Goal: Task Accomplishment & Management: Use online tool/utility

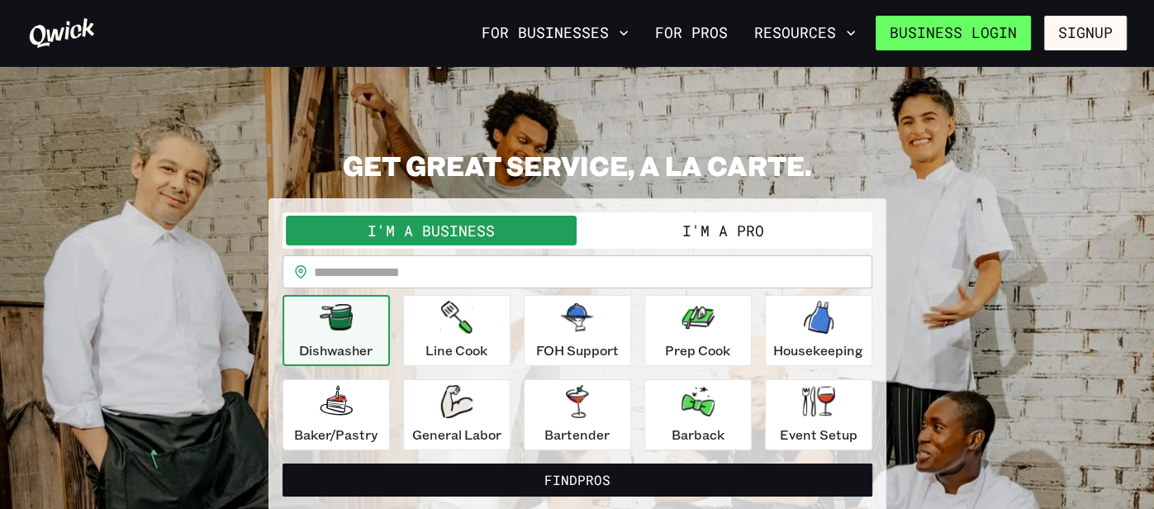
click at [1004, 34] on link "Business Login" at bounding box center [953, 33] width 155 height 35
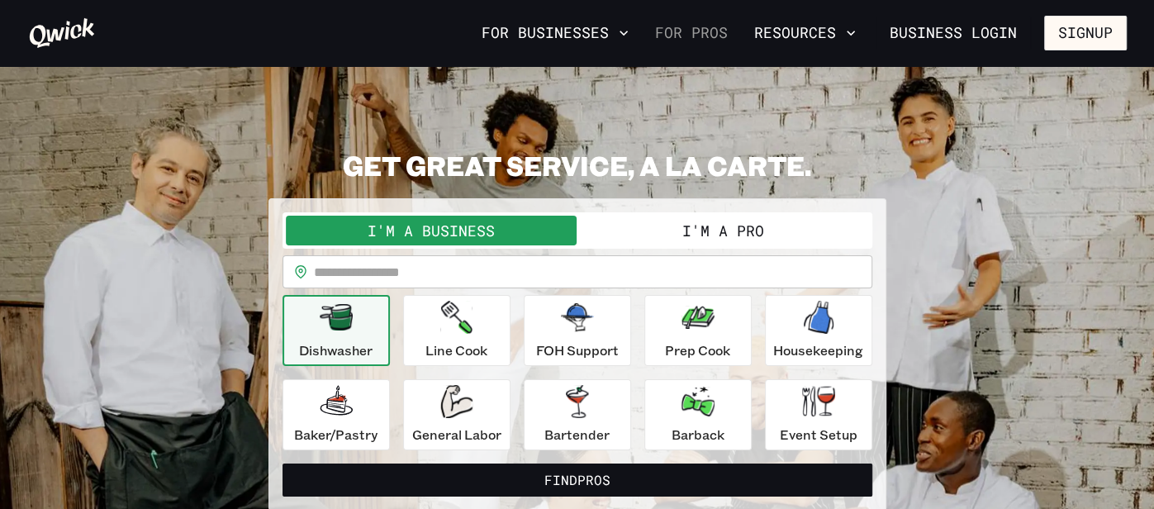
click at [698, 38] on link "For Pros" at bounding box center [691, 33] width 86 height 28
click at [705, 213] on div "I'm a Business I'm a Pro" at bounding box center [577, 230] width 590 height 36
click at [697, 225] on button "I'm a Pro" at bounding box center [723, 231] width 292 height 30
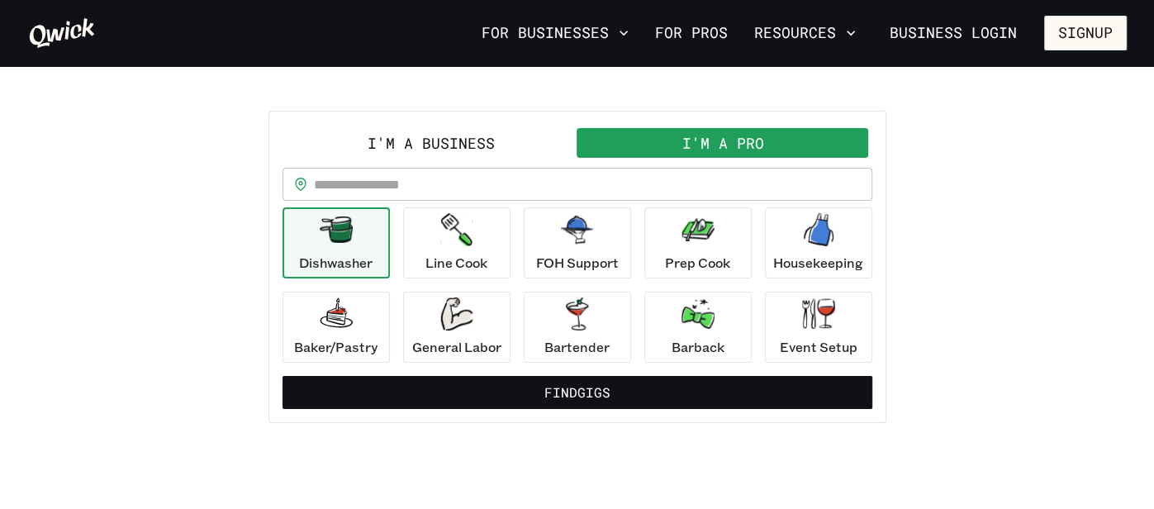
scroll to position [88, 0]
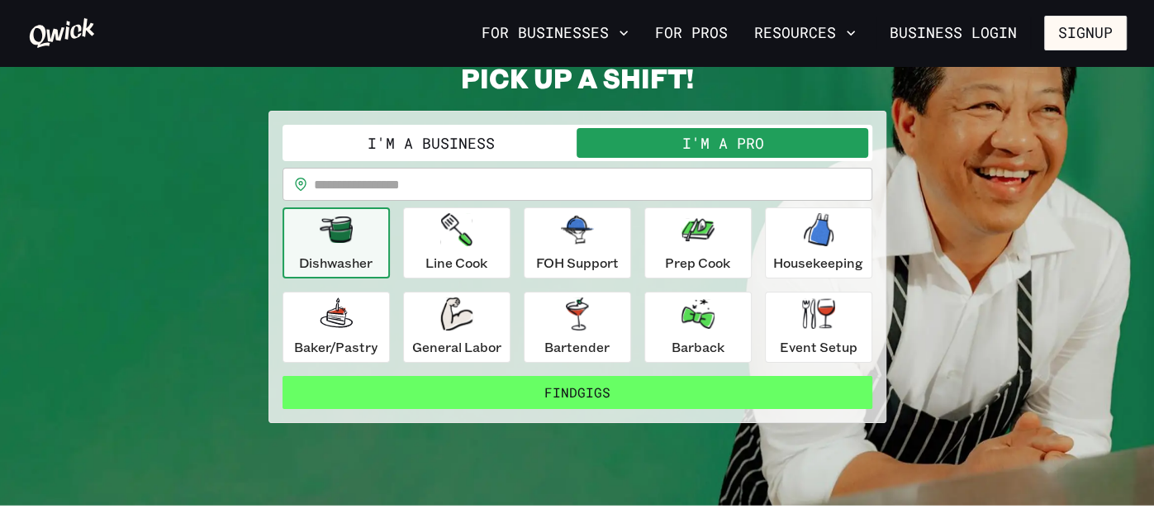
click at [654, 391] on button "Find Gigs" at bounding box center [577, 392] width 590 height 33
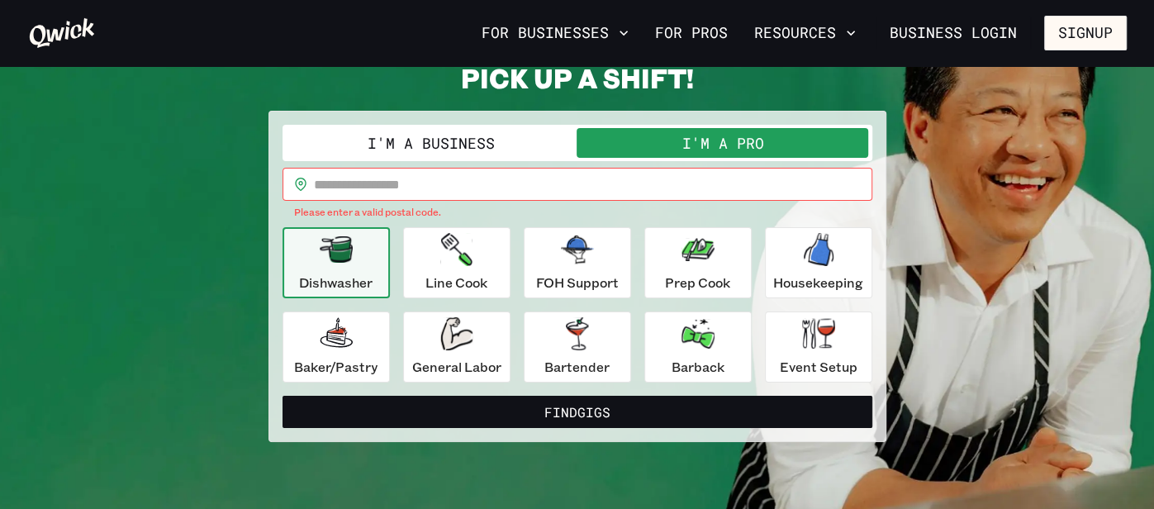
click at [534, 189] on input "text" at bounding box center [593, 184] width 558 height 33
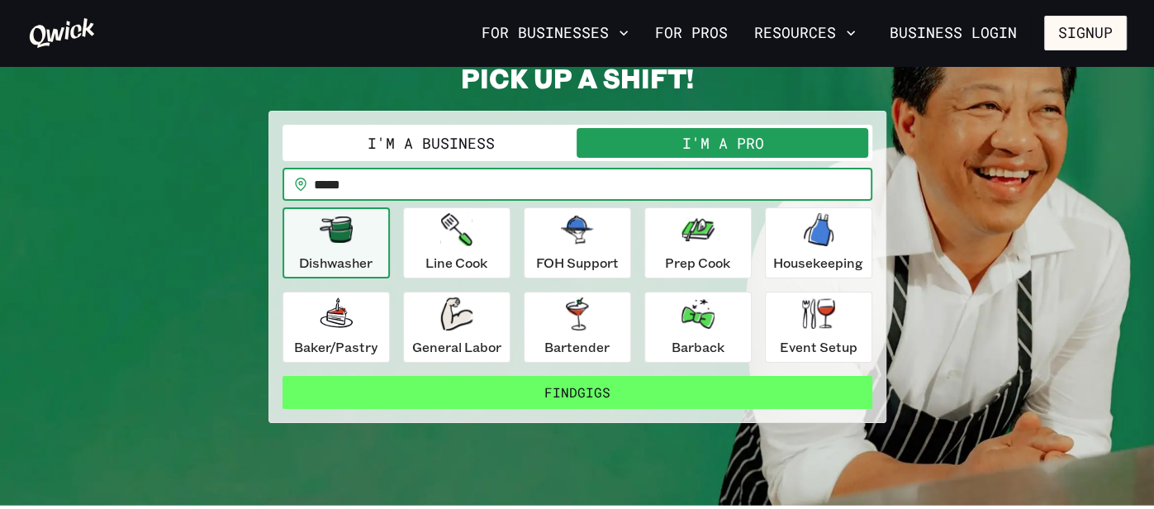
type input "*****"
click at [610, 402] on button "Find Gigs" at bounding box center [577, 392] width 590 height 33
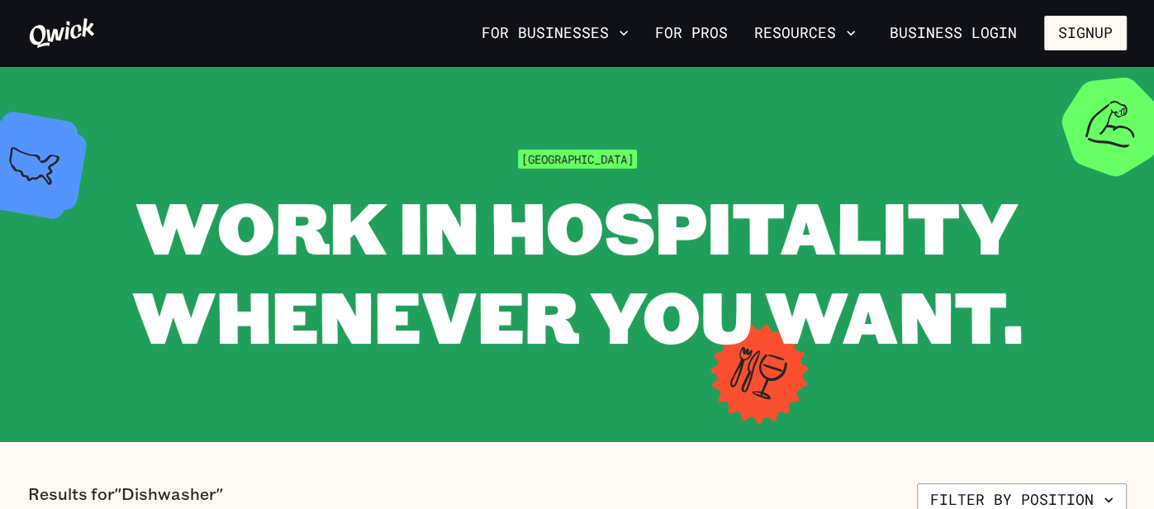
scroll to position [88, 0]
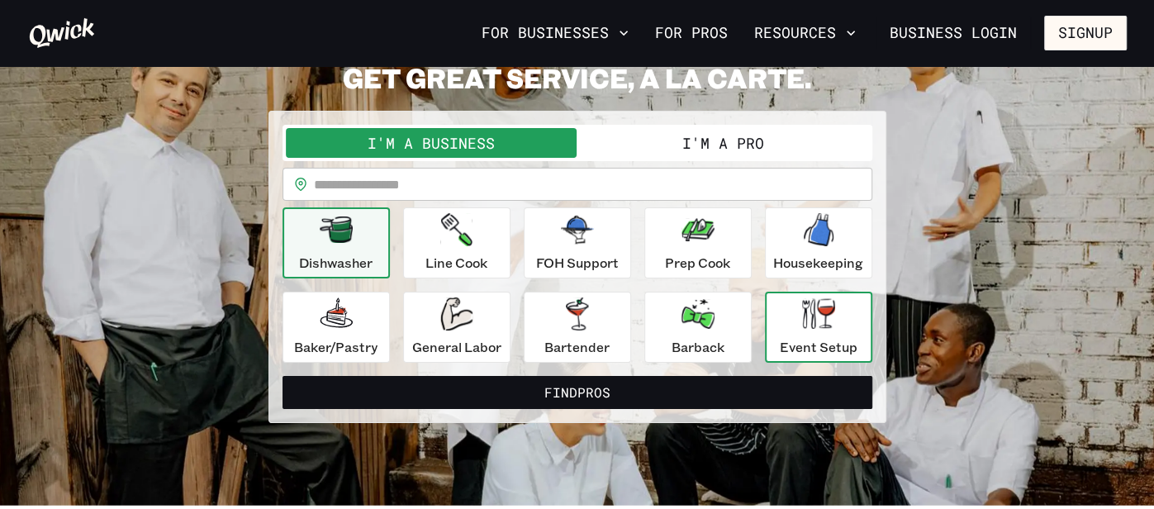
click at [790, 340] on p "Event Setup" at bounding box center [819, 347] width 78 height 20
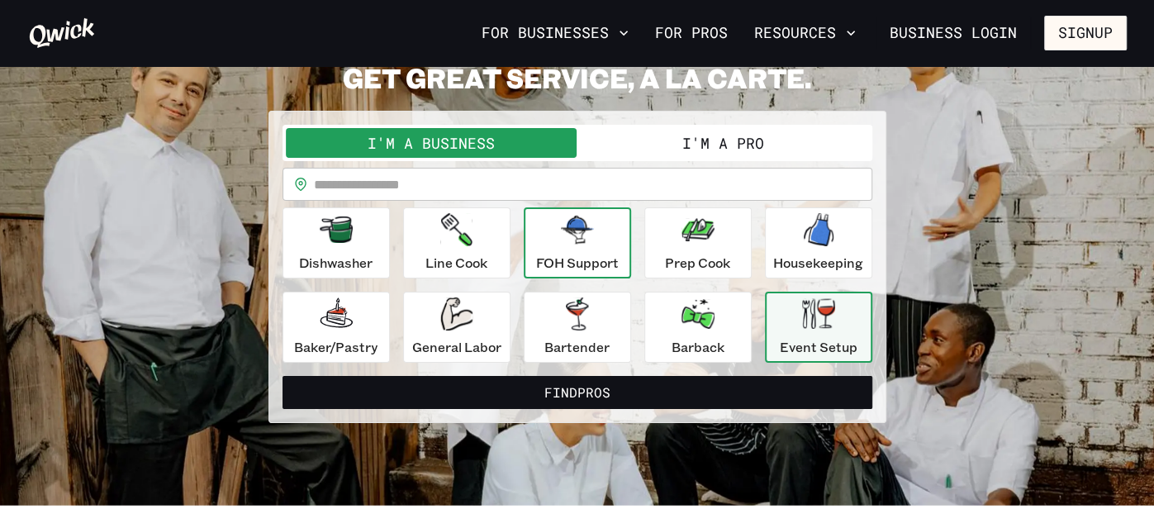
click at [594, 249] on div "FOH Support" at bounding box center [577, 242] width 83 height 59
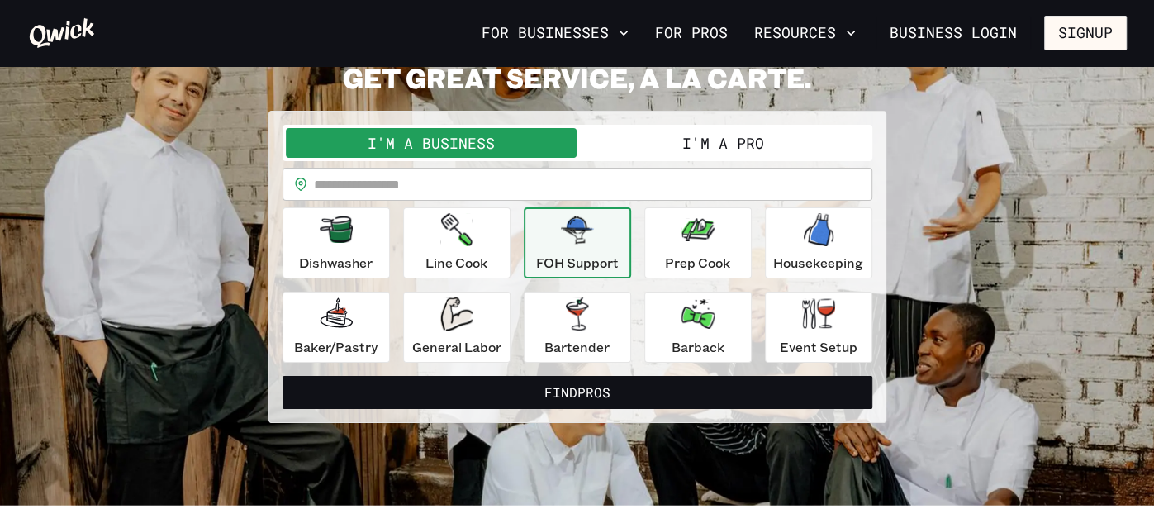
click at [661, 137] on button "I'm a Pro" at bounding box center [723, 143] width 292 height 30
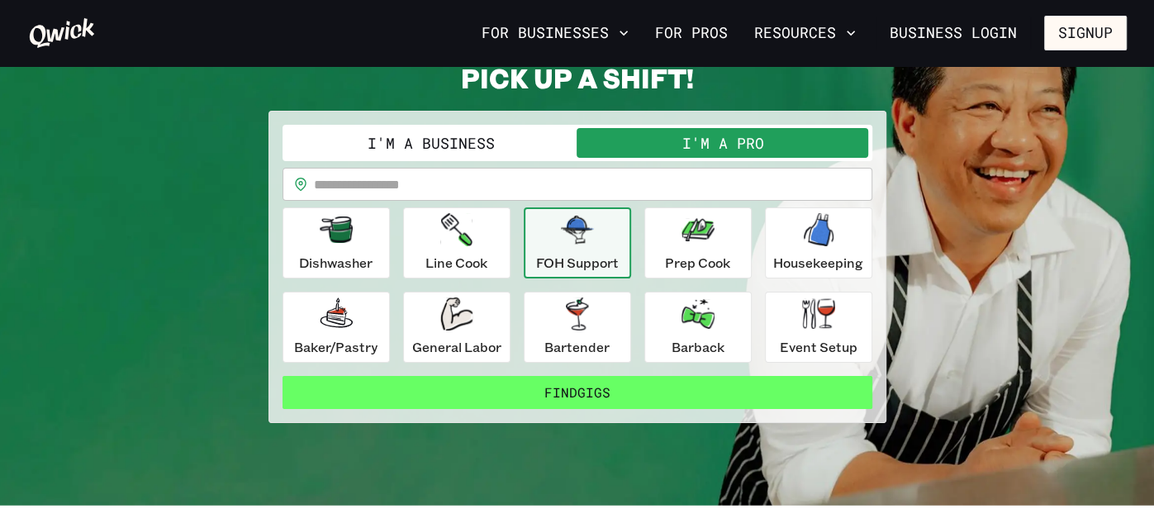
click at [577, 384] on button "Find Gigs" at bounding box center [577, 392] width 590 height 33
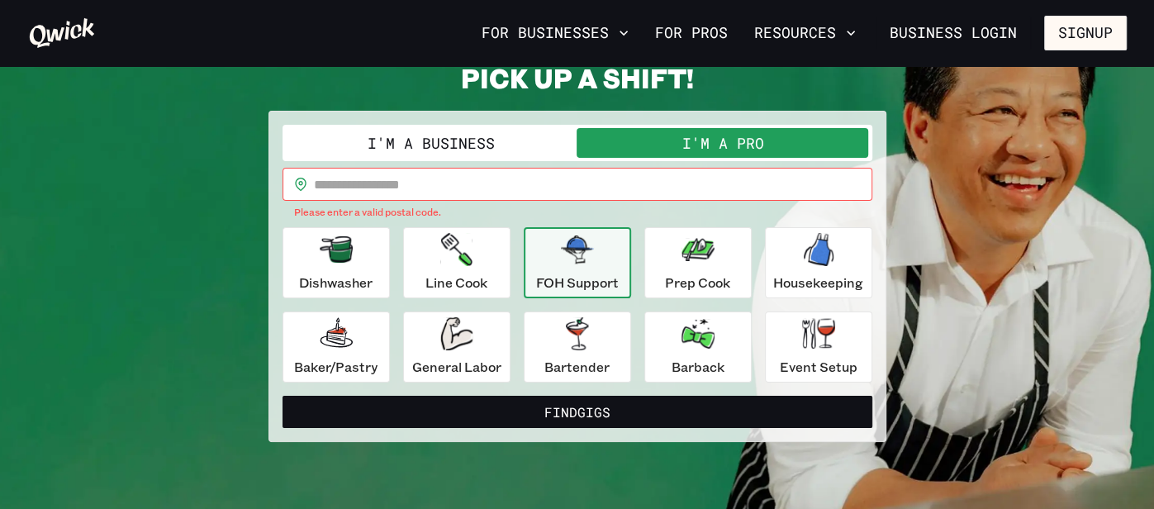
click at [508, 183] on input "text" at bounding box center [593, 184] width 558 height 33
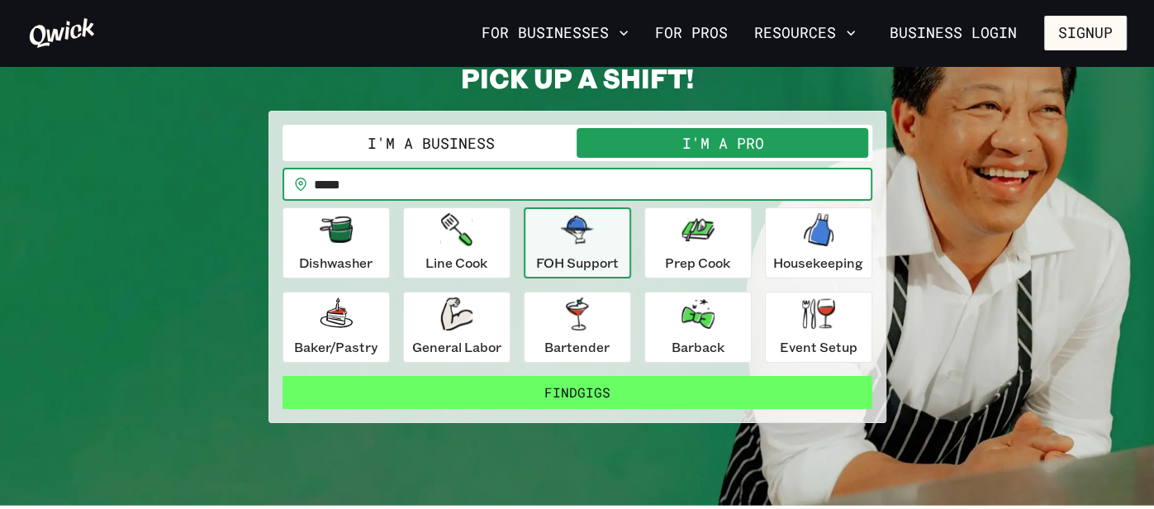
type input "*****"
click at [496, 388] on button "Find Gigs" at bounding box center [577, 392] width 590 height 33
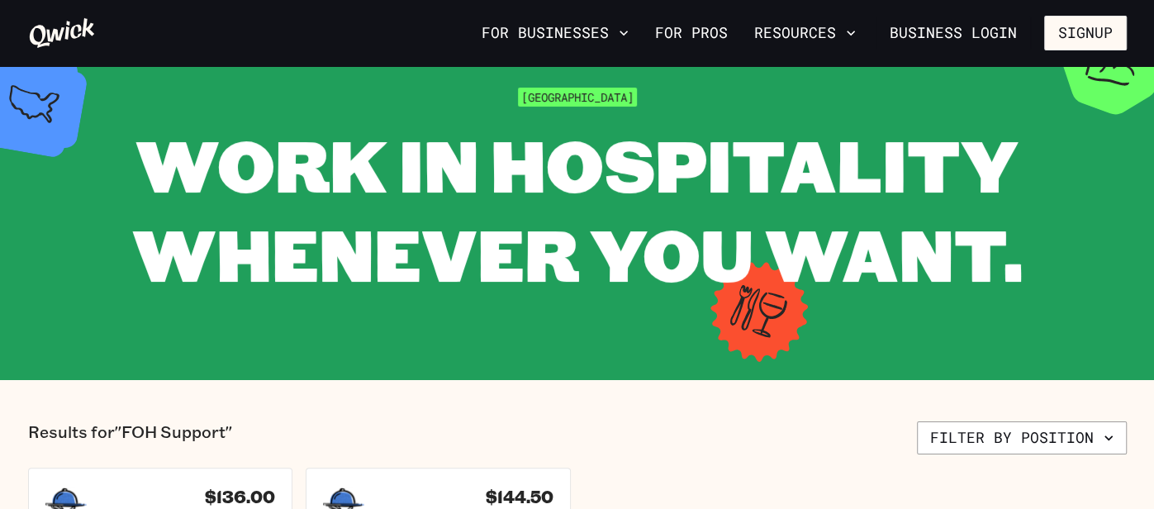
scroll to position [64, 0]
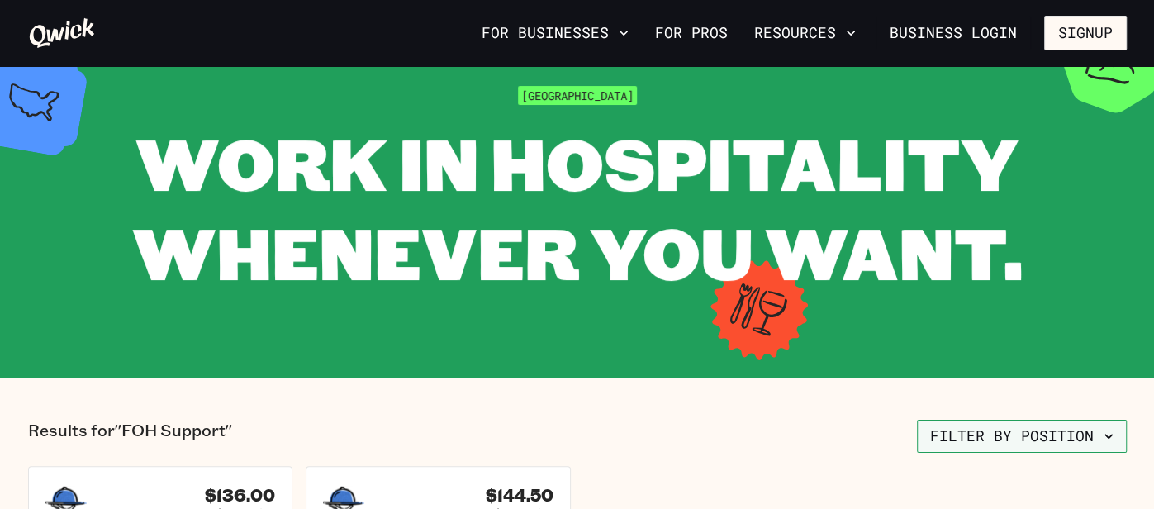
click at [994, 439] on button "Filter by position" at bounding box center [1022, 436] width 210 height 33
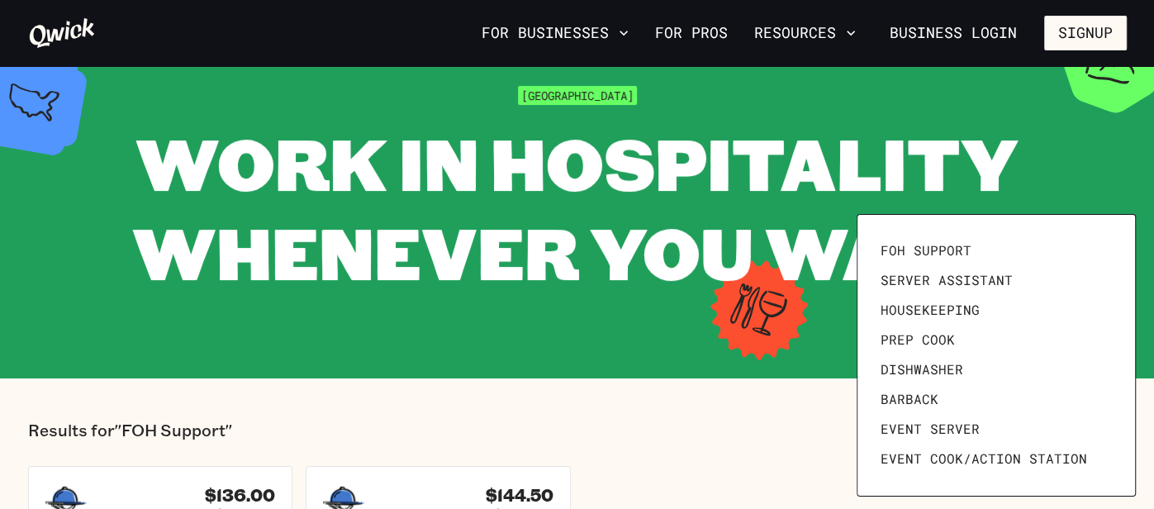
scroll to position [143, 0]
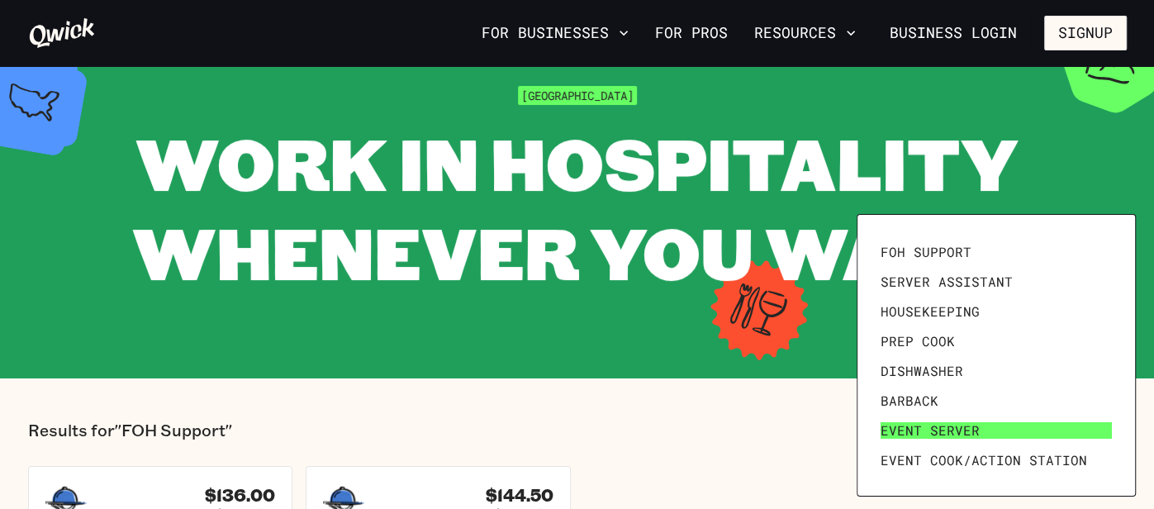
click at [984, 434] on link "Event Server" at bounding box center [996, 430] width 244 height 30
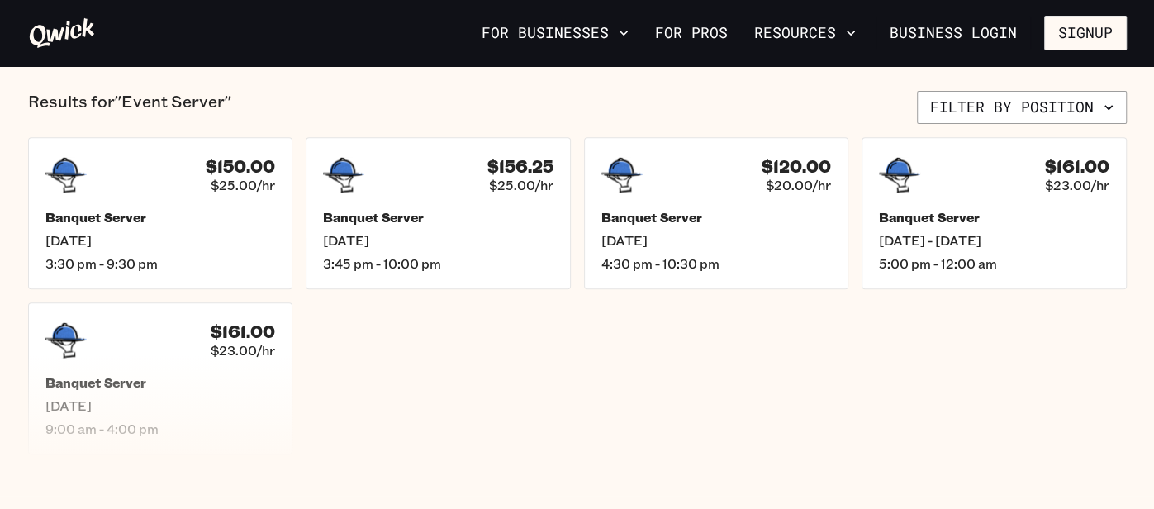
scroll to position [392, 0]
click at [907, 274] on div "$161.00 $23.00/hr Banquet Server Sat, Sep 20 - Sun, Sep 21 5:00 pm - 12:00 am" at bounding box center [994, 214] width 275 height 158
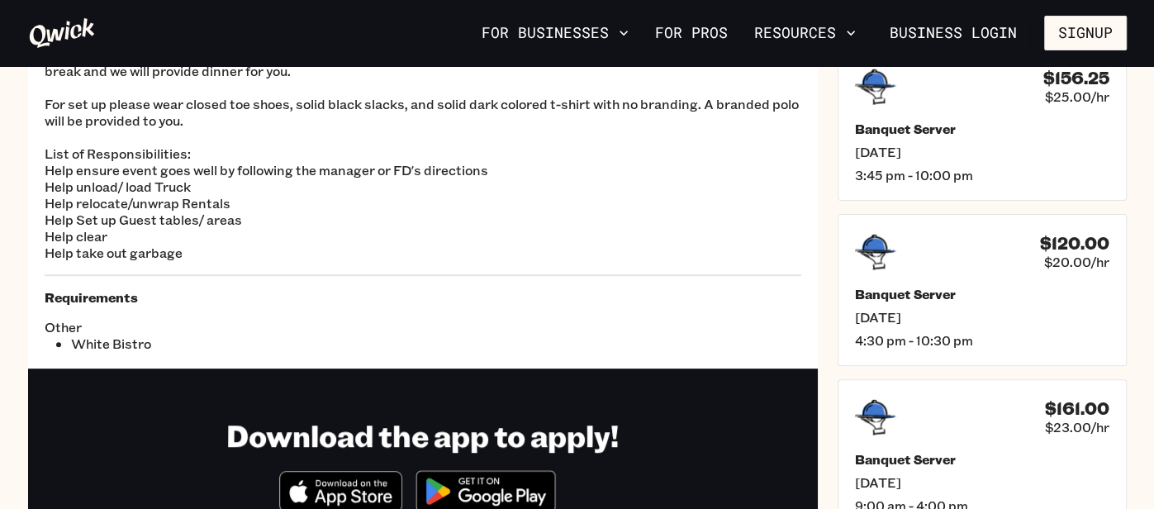
scroll to position [245, 0]
